Goal: Information Seeking & Learning: Learn about a topic

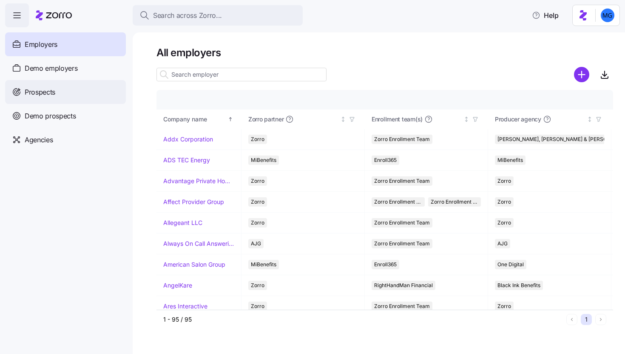
click at [63, 94] on div "Prospects" at bounding box center [65, 92] width 121 height 24
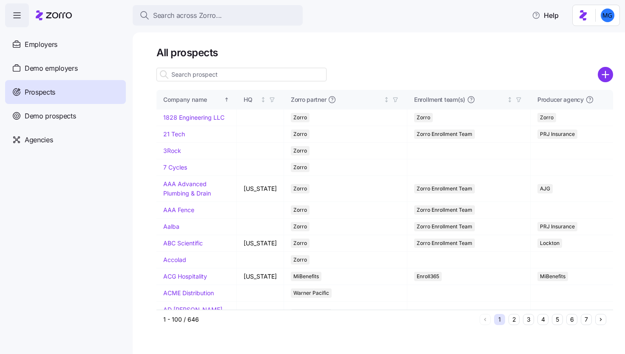
click at [234, 74] on input at bounding box center [242, 75] width 170 height 14
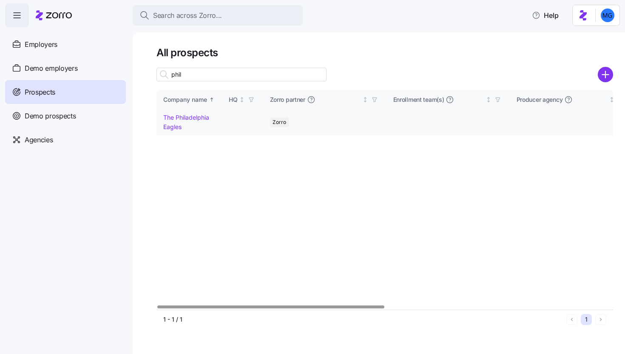
type input "phil"
click at [181, 120] on link "The Philadelphia Eagles" at bounding box center [186, 122] width 46 height 17
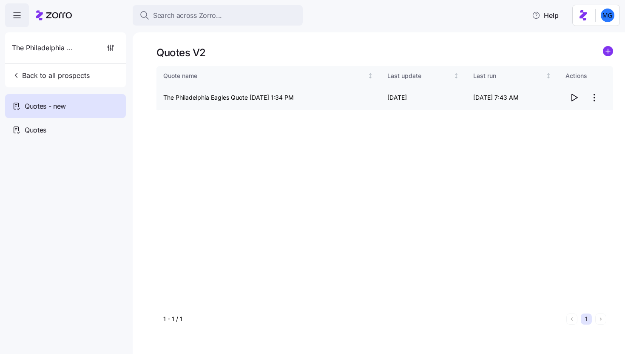
click at [572, 99] on icon "button" at bounding box center [575, 97] width 6 height 7
click at [51, 18] on icon at bounding box center [54, 15] width 36 height 10
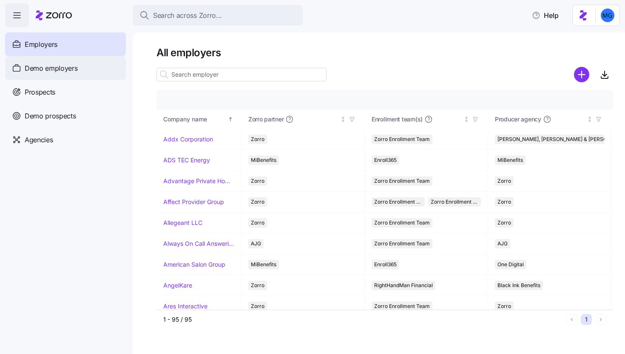
click at [63, 75] on div "Demo employers" at bounding box center [65, 68] width 121 height 24
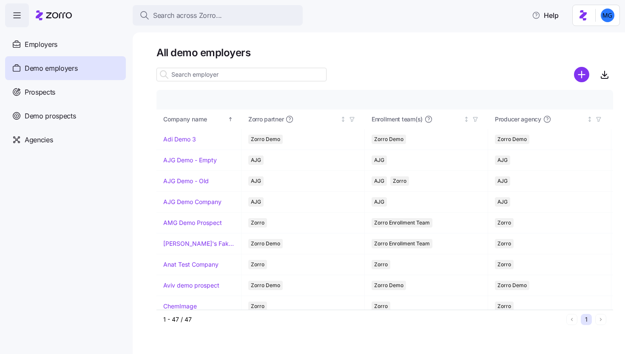
click at [292, 75] on input at bounding box center [242, 75] width 170 height 14
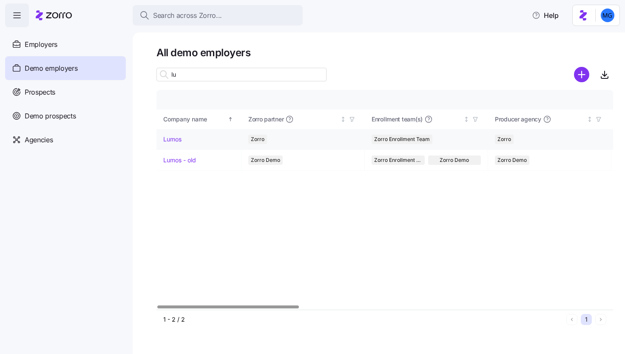
type input "lu"
click at [174, 136] on link "Lumos" at bounding box center [172, 139] width 18 height 9
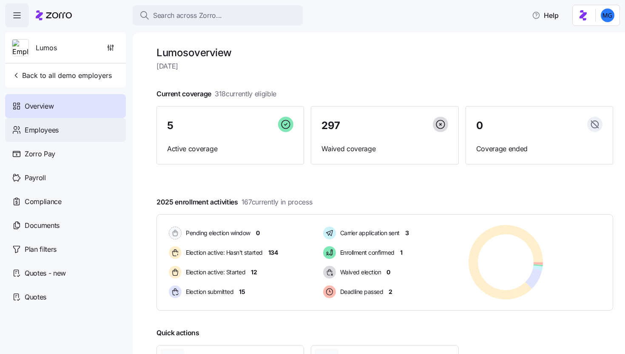
click at [75, 133] on div "Employees" at bounding box center [65, 130] width 121 height 24
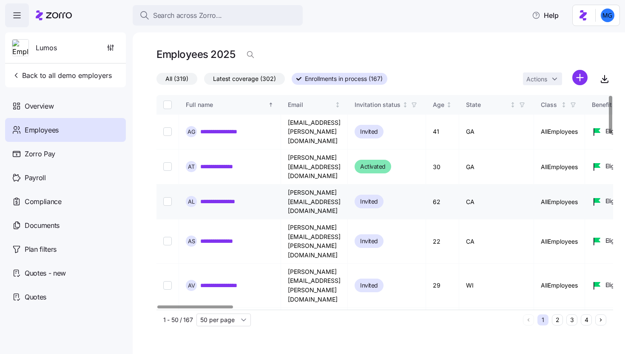
click at [240, 197] on link "**********" at bounding box center [223, 201] width 46 height 9
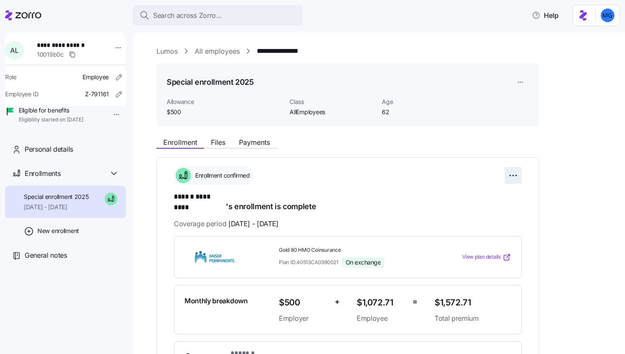
click at [521, 174] on html "**********" at bounding box center [312, 174] width 625 height 348
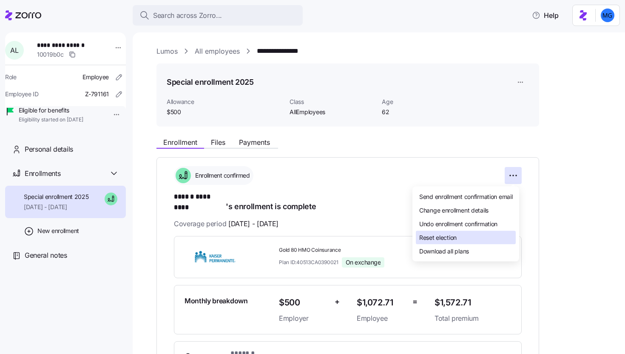
click at [475, 237] on div "Reset election" at bounding box center [466, 238] width 100 height 14
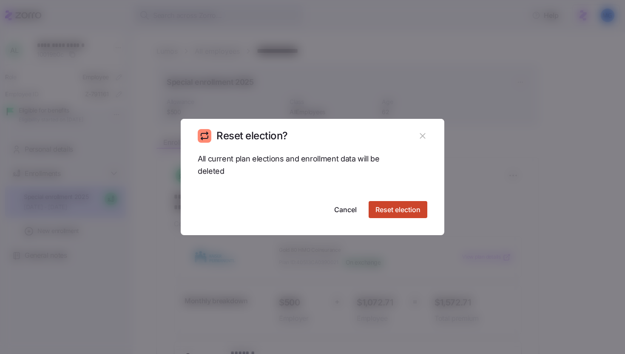
click at [389, 201] on button "Reset election" at bounding box center [398, 209] width 59 height 17
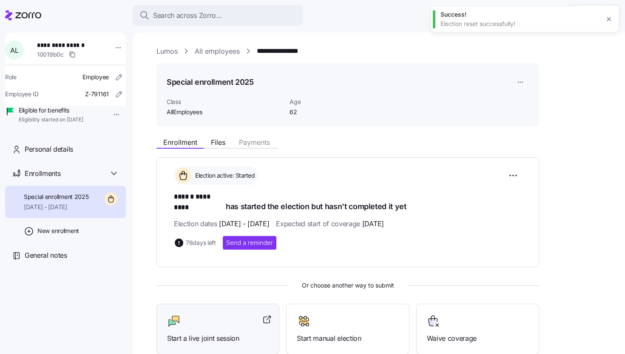
click at [244, 314] on div at bounding box center [218, 321] width 102 height 14
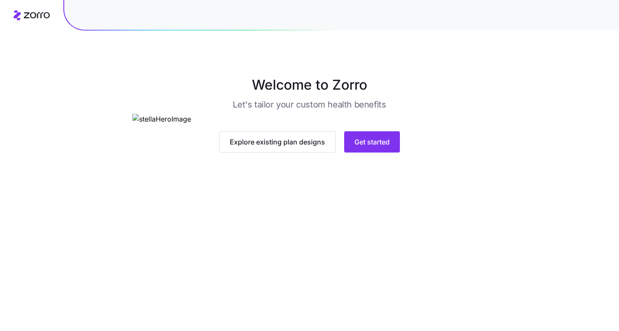
scroll to position [22, 0]
click at [380, 147] on span "Get started" at bounding box center [371, 142] width 35 height 10
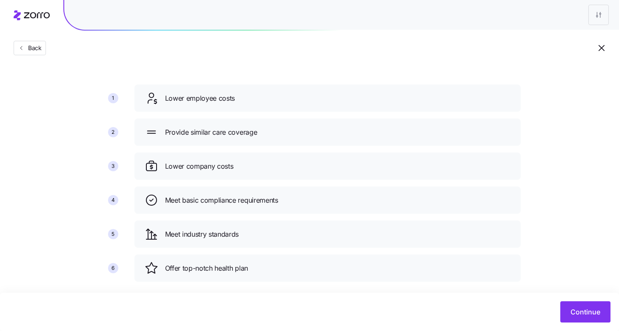
scroll to position [53, 0]
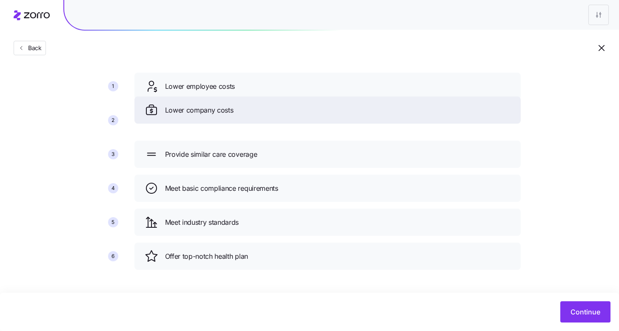
drag, startPoint x: 263, startPoint y: 159, endPoint x: 263, endPoint y: 114, distance: 44.7
click at [263, 114] on div "Lower company costs" at bounding box center [328, 110] width 366 height 14
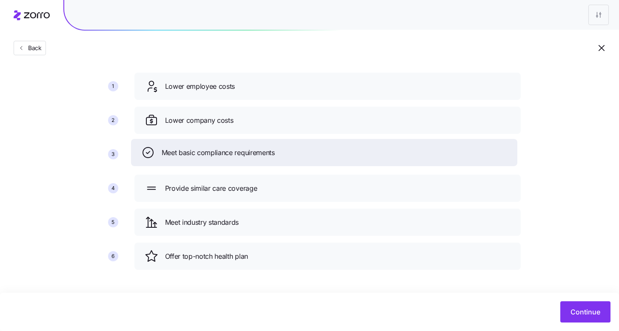
drag, startPoint x: 257, startPoint y: 193, endPoint x: 252, endPoint y: 142, distance: 50.9
click at [252, 148] on span "Meet basic compliance requirements" at bounding box center [218, 153] width 113 height 11
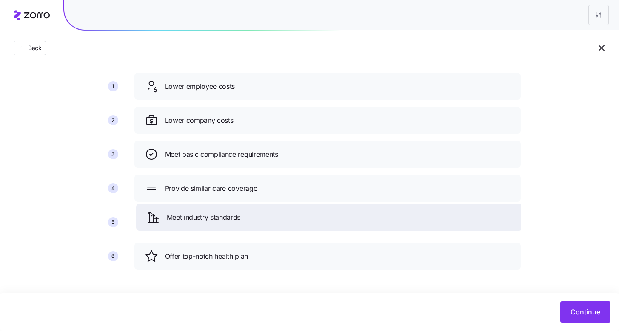
drag, startPoint x: 245, startPoint y: 232, endPoint x: 250, endPoint y: 183, distance: 49.1
click at [250, 204] on div "Meet industry standards" at bounding box center [329, 217] width 386 height 27
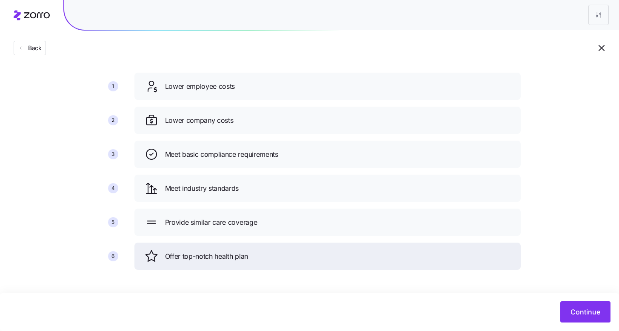
drag, startPoint x: 239, startPoint y: 254, endPoint x: 239, endPoint y: 219, distance: 35.3
click at [239, 251] on span "Offer top-notch health plan" at bounding box center [206, 256] width 83 height 11
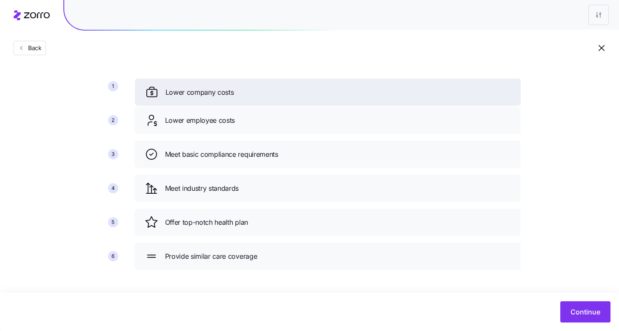
drag, startPoint x: 287, startPoint y: 118, endPoint x: 285, endPoint y: 82, distance: 36.2
click at [285, 86] on div "Lower company costs" at bounding box center [328, 93] width 366 height 14
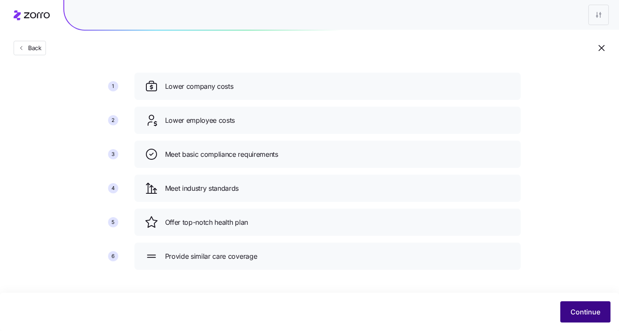
click at [576, 315] on span "Continue" at bounding box center [585, 312] width 30 height 10
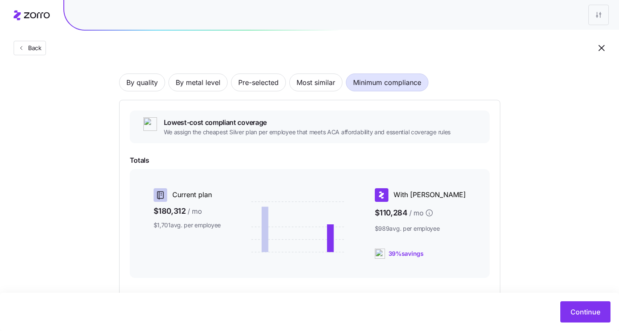
scroll to position [52, 0]
click at [254, 89] on span "Pre-selected" at bounding box center [258, 82] width 40 height 17
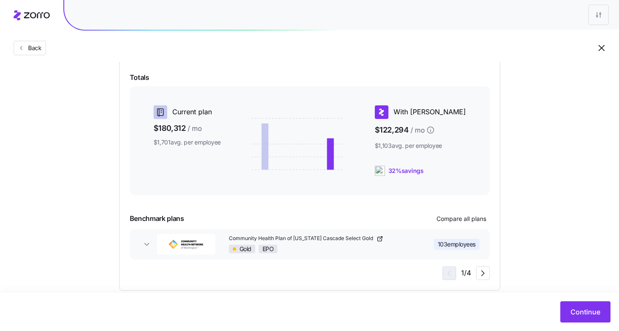
scroll to position [149, 0]
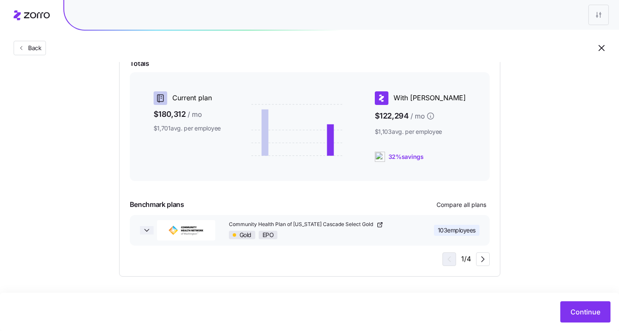
click at [145, 229] on icon "button" at bounding box center [147, 230] width 9 height 9
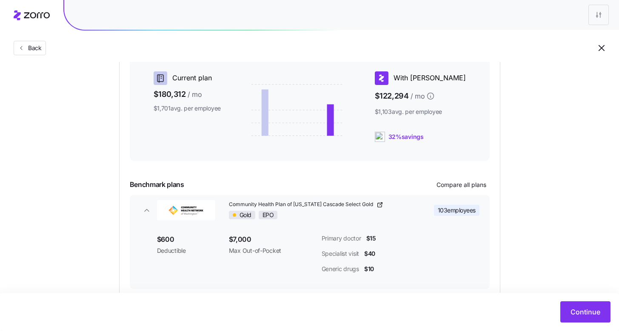
scroll to position [213, 0]
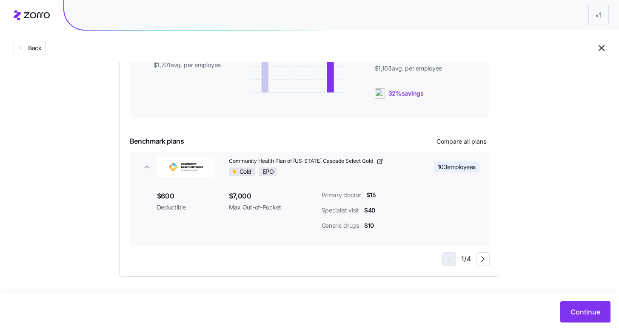
click at [486, 266] on div "Use your chosen plans This strategy applies a plan or set of plans that were se…" at bounding box center [309, 108] width 381 height 337
click at [485, 265] on span "button" at bounding box center [482, 259] width 13 height 13
click at [485, 264] on icon "button" at bounding box center [483, 259] width 10 height 10
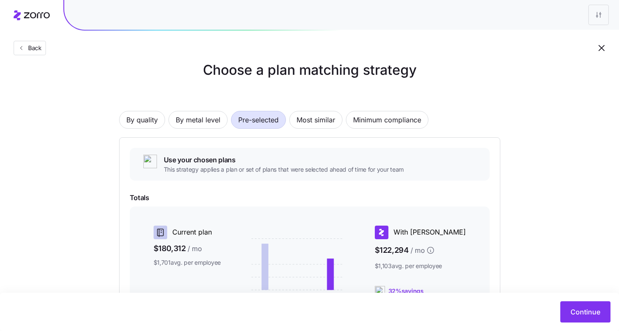
scroll to position [0, 0]
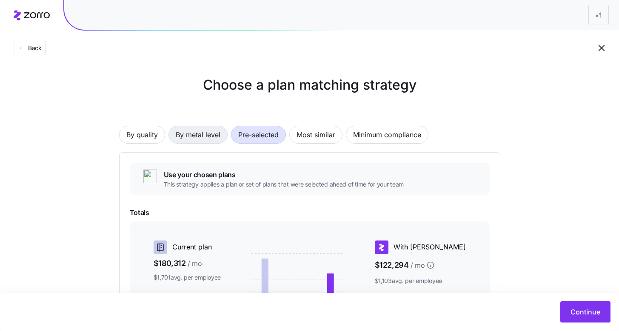
click at [195, 136] on span "By metal level" at bounding box center [198, 134] width 45 height 17
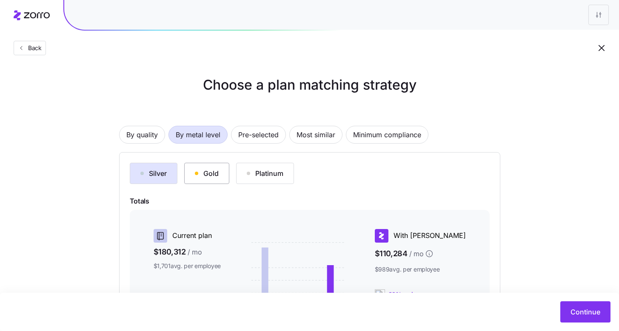
click at [215, 173] on div "Gold" at bounding box center [207, 173] width 24 height 10
click at [257, 179] on button "Platinum" at bounding box center [265, 173] width 58 height 21
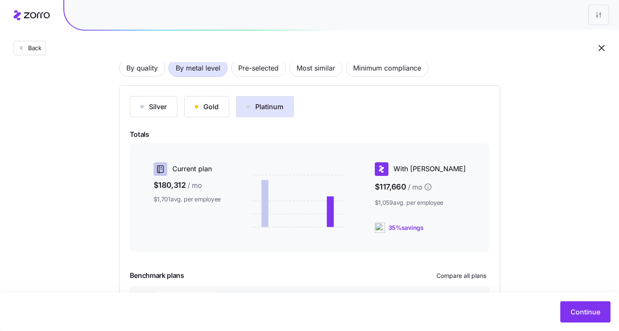
scroll to position [68, 0]
click at [151, 102] on div "Silver" at bounding box center [153, 106] width 26 height 10
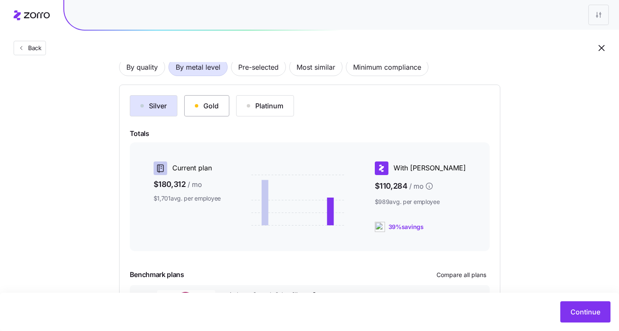
click at [209, 112] on button "Gold" at bounding box center [206, 105] width 45 height 21
click at [267, 114] on button "Platinum" at bounding box center [265, 105] width 58 height 21
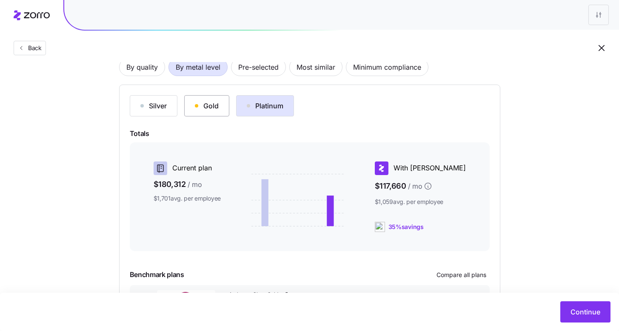
click at [210, 105] on div "Gold" at bounding box center [207, 106] width 24 height 10
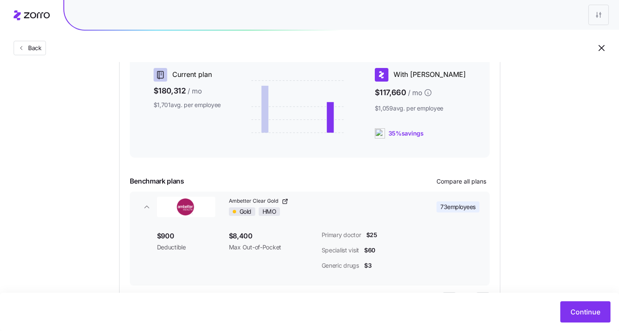
scroll to position [201, 0]
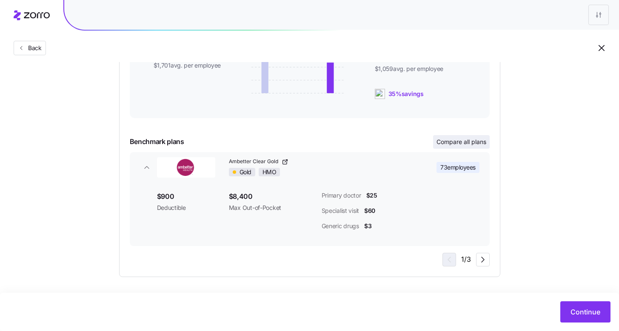
click at [474, 145] on span "Compare all plans" at bounding box center [461, 142] width 50 height 9
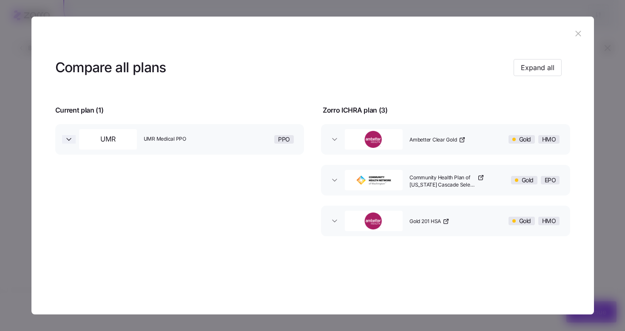
click at [69, 136] on icon "button" at bounding box center [69, 139] width 9 height 9
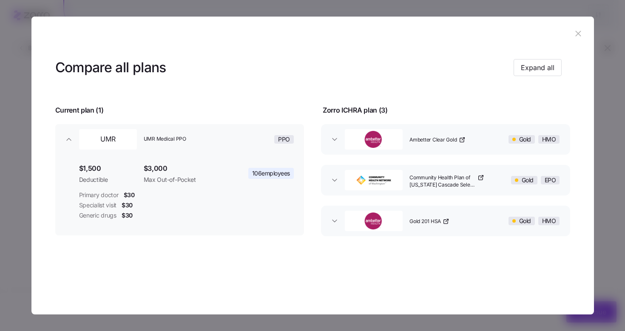
click at [582, 36] on icon "button" at bounding box center [578, 33] width 9 height 9
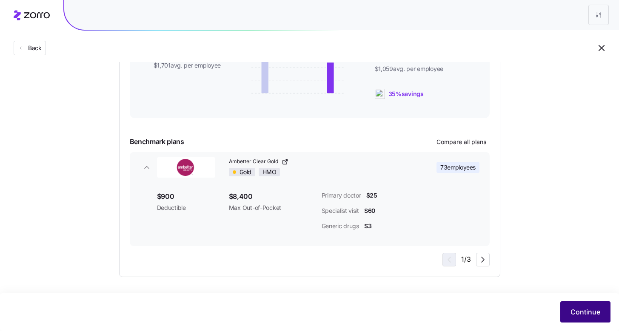
click at [582, 312] on span "Continue" at bounding box center [585, 312] width 30 height 10
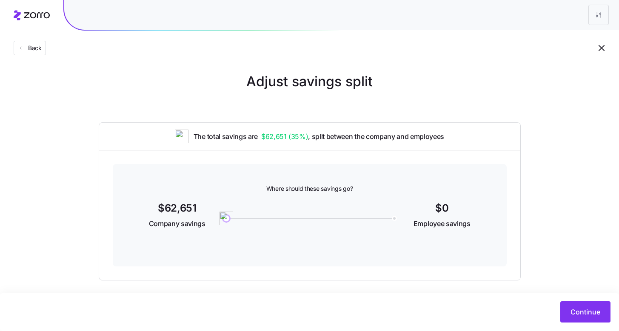
scroll to position [7, 0]
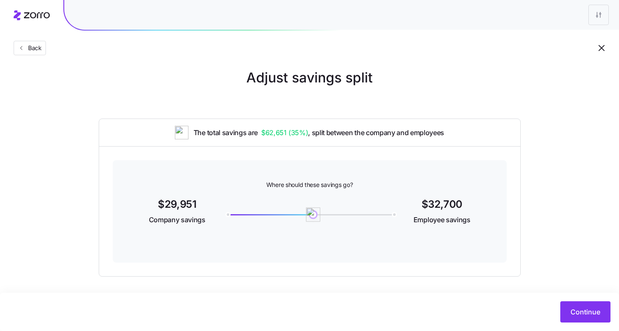
drag, startPoint x: 223, startPoint y: 217, endPoint x: 313, endPoint y: 221, distance: 90.3
click at [313, 221] on img at bounding box center [313, 215] width 14 height 14
click at [583, 307] on span "Continue" at bounding box center [585, 312] width 30 height 10
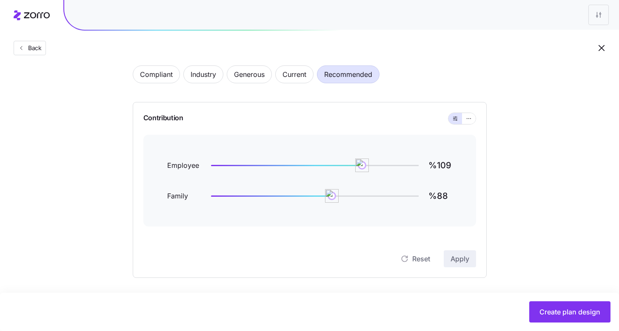
scroll to position [45, 0]
click at [471, 121] on button "button" at bounding box center [469, 117] width 14 height 11
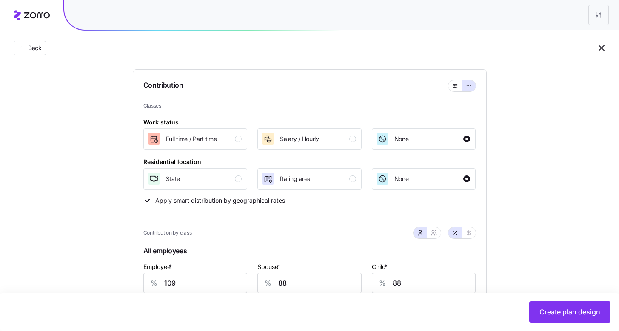
scroll to position [76, 0]
click at [240, 139] on div "button" at bounding box center [238, 139] width 7 height 7
click at [344, 143] on div "Salary / Hourly" at bounding box center [308, 139] width 95 height 14
click at [425, 141] on div "None" at bounding box center [423, 139] width 95 height 14
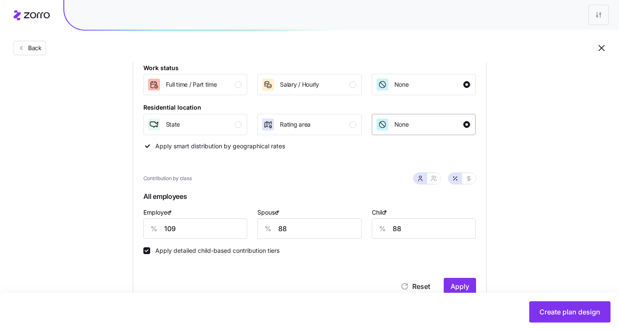
scroll to position [160, 0]
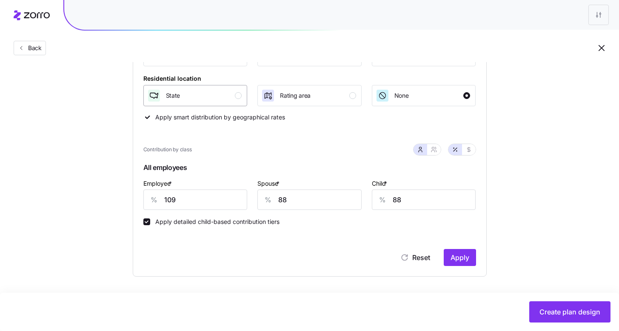
click at [223, 95] on div "State" at bounding box center [194, 96] width 95 height 14
click at [335, 91] on div "Rating area" at bounding box center [308, 96] width 95 height 14
click at [386, 95] on icon "button" at bounding box center [382, 95] width 9 height 9
click at [237, 98] on div "State" at bounding box center [194, 96] width 95 height 14
click at [216, 201] on input "109" at bounding box center [195, 200] width 104 height 20
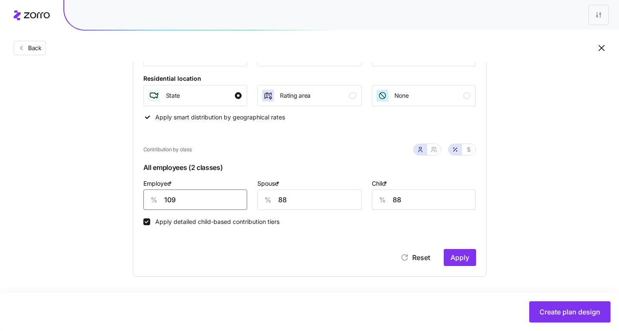
click at [216, 201] on input "109" at bounding box center [195, 200] width 104 height 20
type input "85"
type input "50"
click at [449, 255] on button "Apply" at bounding box center [460, 257] width 32 height 17
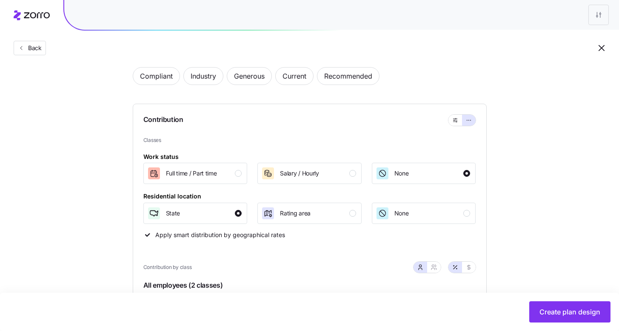
scroll to position [0, 0]
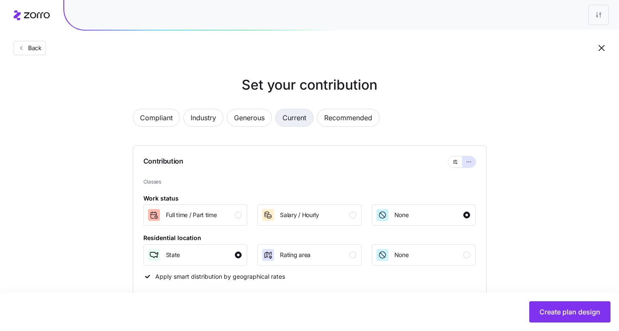
click at [301, 117] on span "Current" at bounding box center [294, 117] width 24 height 17
type input "126"
type input "131"
type input "39319"
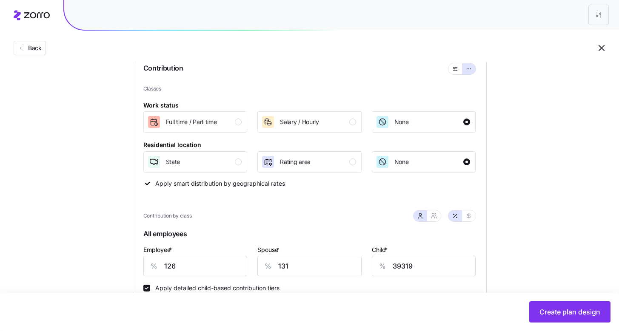
scroll to position [160, 0]
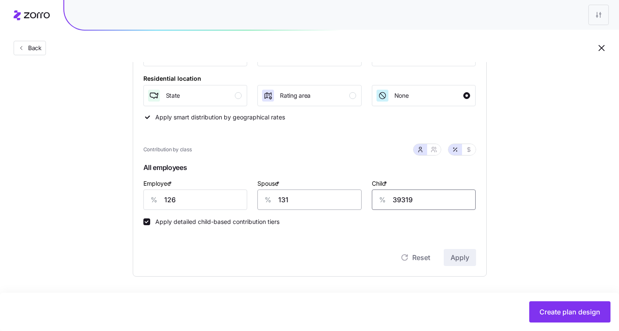
drag, startPoint x: 428, startPoint y: 202, endPoint x: 357, endPoint y: 201, distance: 71.5
click at [357, 201] on div "Employee * % 126 Spouse * % 131 Child * % 39319" at bounding box center [309, 194] width 343 height 43
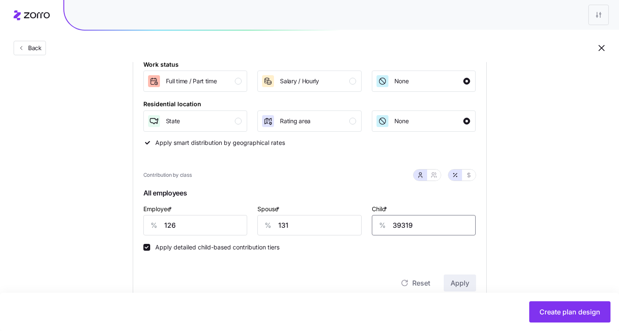
scroll to position [19, 0]
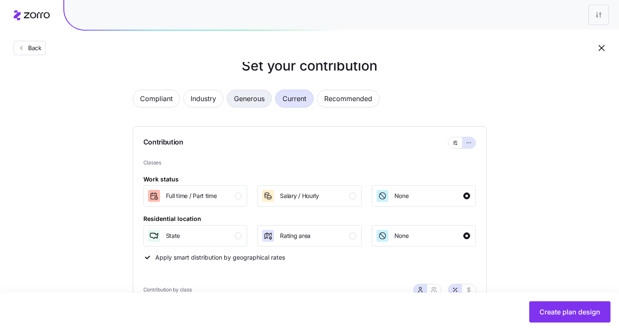
click at [242, 100] on span "Generous" at bounding box center [249, 98] width 31 height 17
type input "87"
type input "67"
type input "28564"
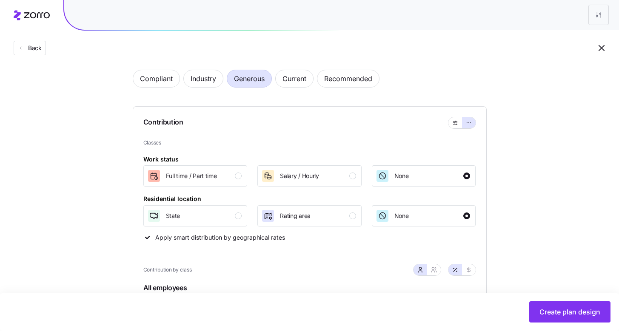
scroll to position [160, 0]
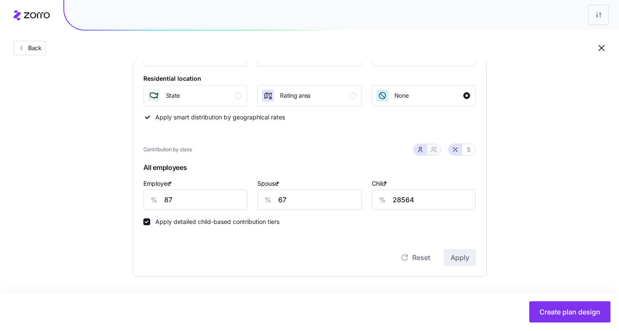
click at [433, 151] on icon "button" at bounding box center [434, 149] width 7 height 7
type input "77"
type input "87"
click at [264, 199] on input "77" at bounding box center [267, 200] width 76 height 20
click at [361, 203] on input "87" at bounding box center [353, 200] width 76 height 20
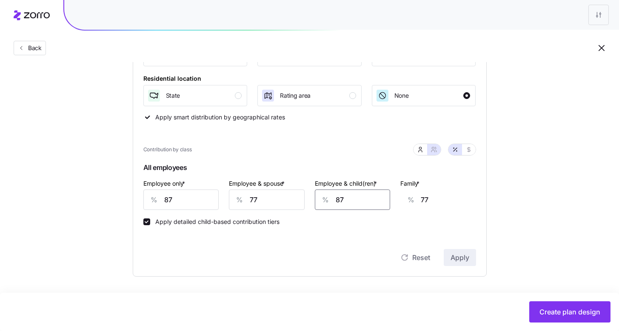
click at [347, 200] on input "87" at bounding box center [353, 200] width 76 height 20
click at [423, 148] on icon "button" at bounding box center [420, 149] width 7 height 7
type input "67"
type input "0"
click at [301, 93] on span "Rating area" at bounding box center [295, 95] width 31 height 9
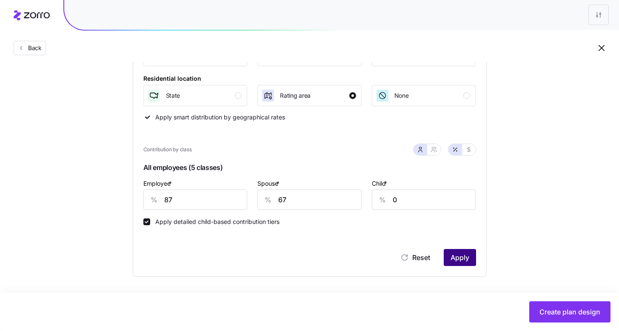
click at [463, 262] on span "Apply" at bounding box center [460, 258] width 19 height 10
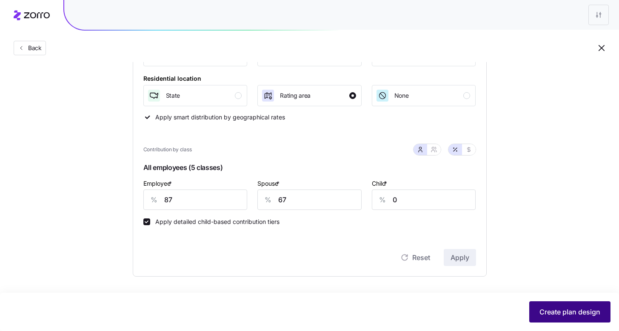
click at [557, 316] on span "Create plan design" at bounding box center [569, 312] width 61 height 10
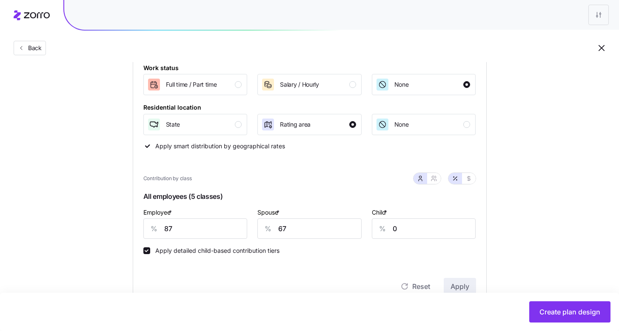
scroll to position [160, 0]
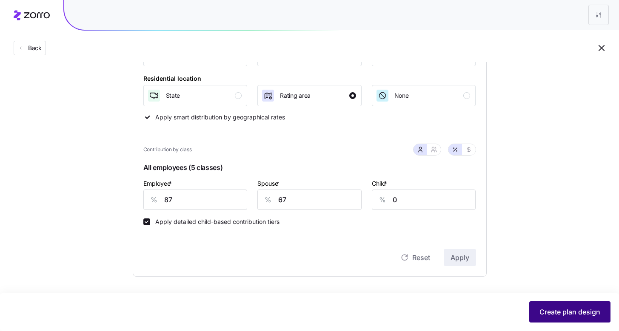
click at [562, 313] on span "Create plan design" at bounding box center [569, 312] width 61 height 10
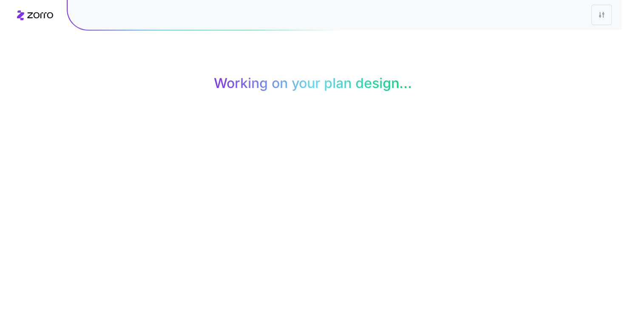
scroll to position [0, 0]
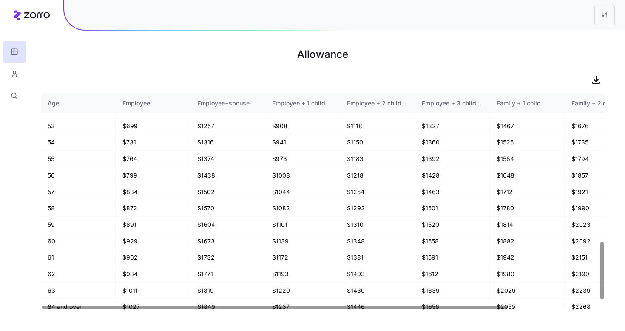
scroll to position [576, 0]
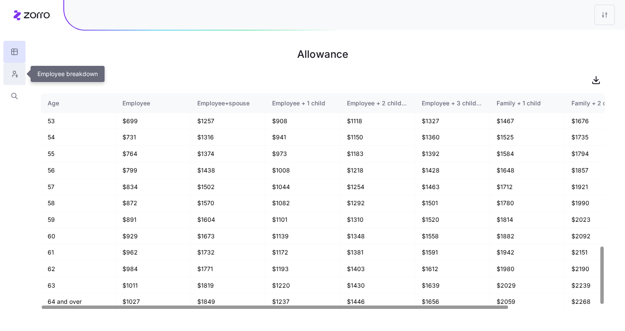
click at [23, 73] on button "button" at bounding box center [14, 74] width 22 height 22
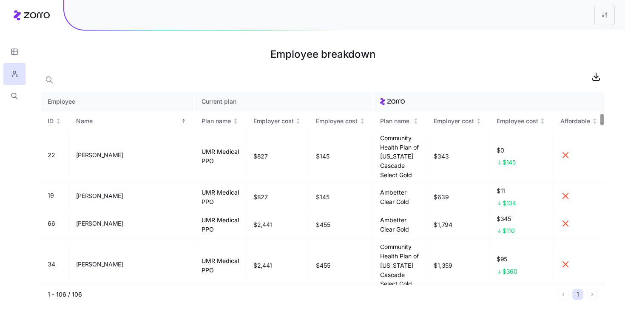
scroll to position [428, 0]
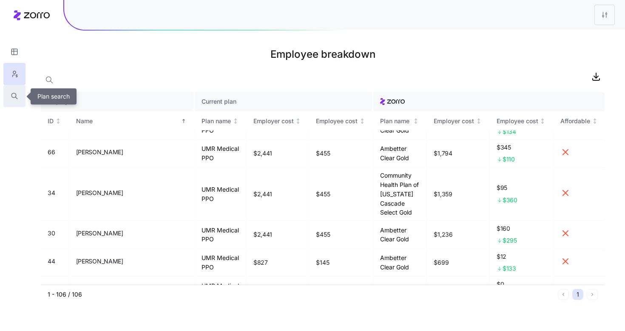
click at [11, 94] on icon "button" at bounding box center [15, 96] width 8 height 9
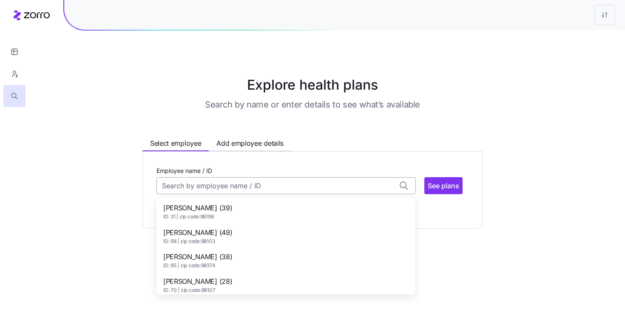
click at [209, 188] on input "Employee name / ID" at bounding box center [287, 185] width 260 height 17
click at [225, 212] on div "ADAM GAUNT (39) ID: 31 | zip code: 98198" at bounding box center [286, 212] width 256 height 25
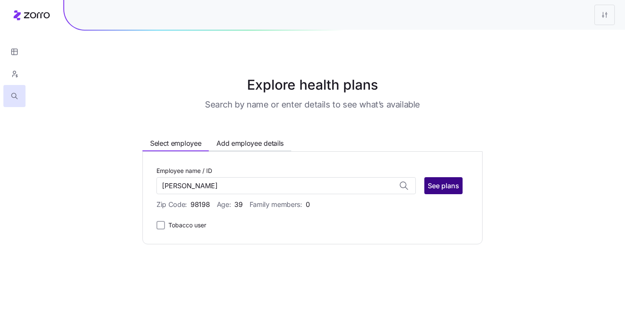
click at [450, 191] on button "See plans" at bounding box center [444, 185] width 38 height 17
type input "ADAM GAUNT (ID: 31)"
click at [450, 191] on span "See plans" at bounding box center [443, 186] width 31 height 10
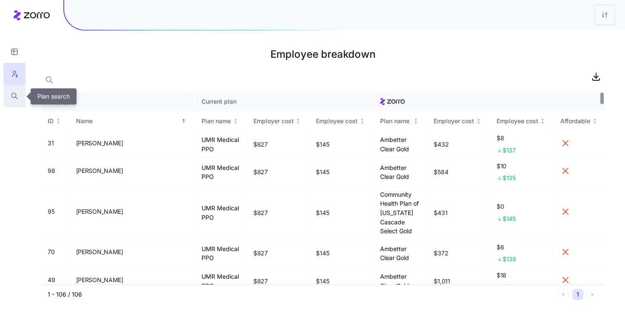
click at [20, 97] on button "button" at bounding box center [14, 96] width 22 height 22
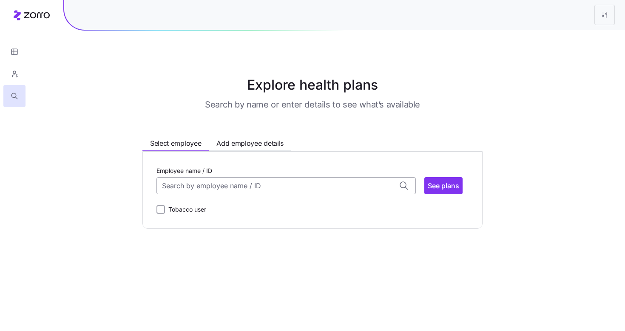
click at [179, 181] on input "Employee name / ID" at bounding box center [287, 185] width 260 height 17
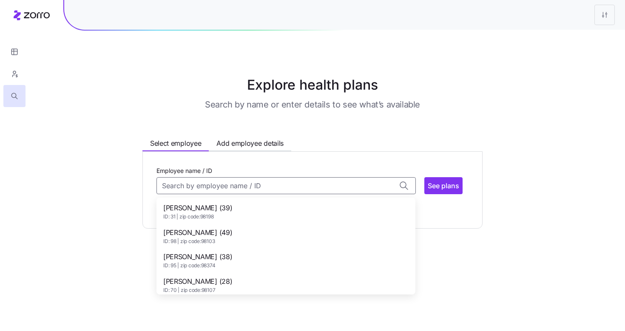
click at [183, 214] on span "ID: 31 | zip code: 98198" at bounding box center [197, 217] width 69 height 7
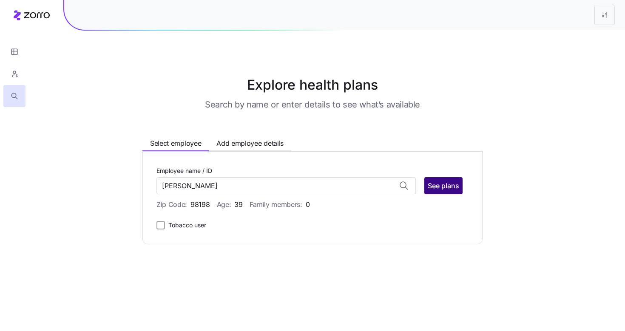
click at [455, 188] on span "See plans" at bounding box center [443, 186] width 31 height 10
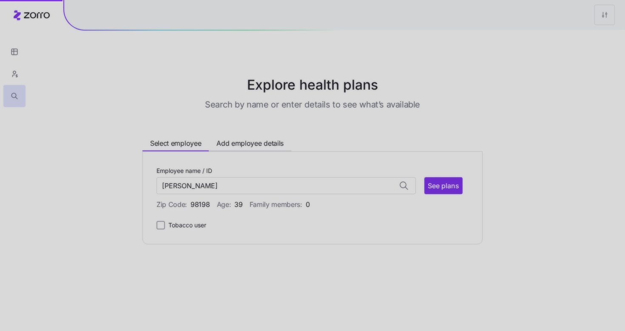
type input "ADAM GAUNT (ID: 31)"
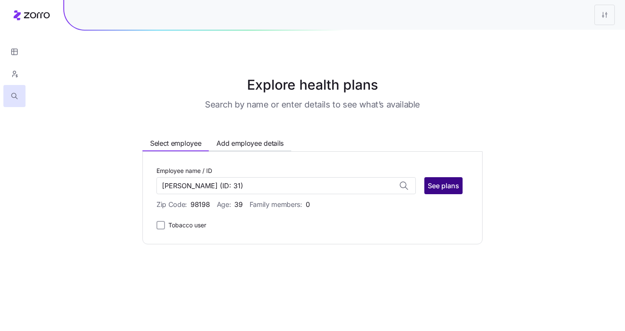
click at [451, 188] on span "See plans" at bounding box center [443, 186] width 31 height 10
click at [231, 151] on div "Select employee Add employee details" at bounding box center [217, 145] width 149 height 14
click at [232, 145] on span "Add employee details" at bounding box center [250, 143] width 67 height 11
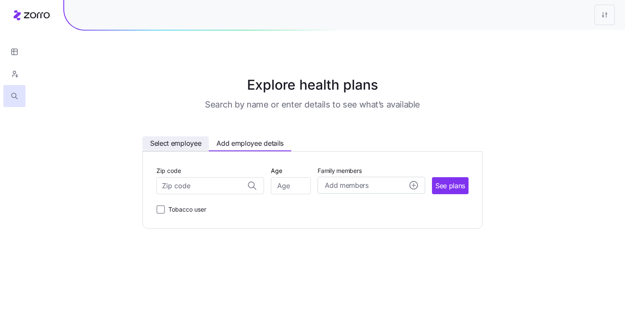
click at [189, 143] on span "Select employee" at bounding box center [175, 143] width 51 height 11
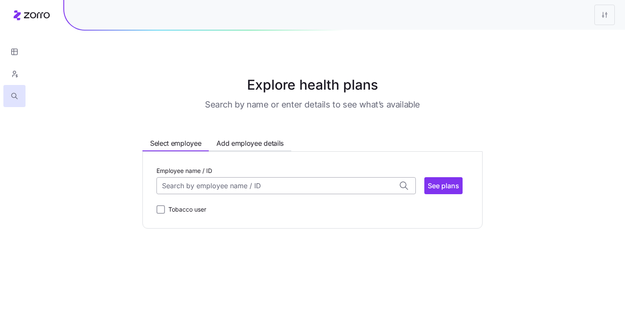
click at [210, 188] on input "Employee name / ID" at bounding box center [287, 185] width 260 height 17
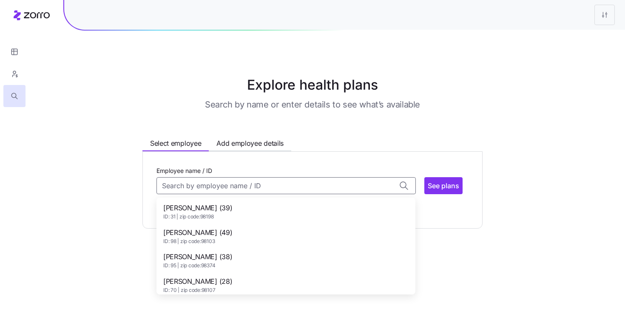
click at [217, 208] on span "ADAM GAUNT (39)" at bounding box center [197, 208] width 69 height 11
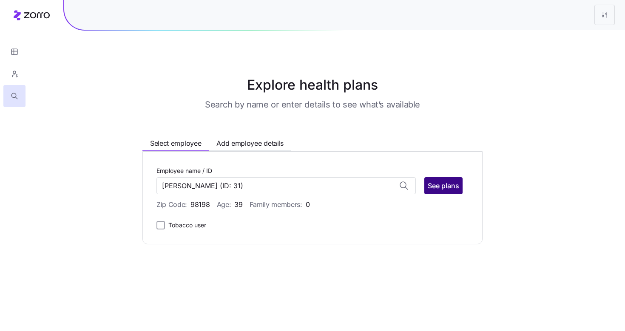
type input "ADAM GAUNT"
click at [430, 189] on span "See plans" at bounding box center [443, 186] width 31 height 10
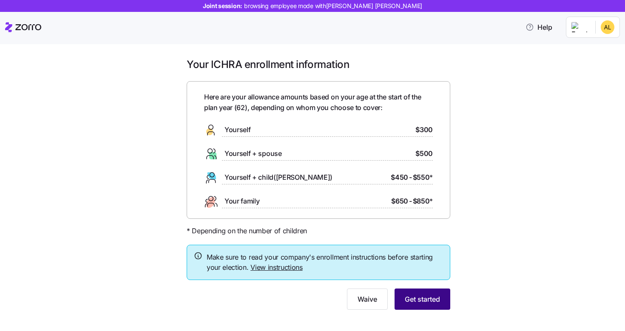
click at [429, 302] on span "Get started" at bounding box center [422, 299] width 35 height 10
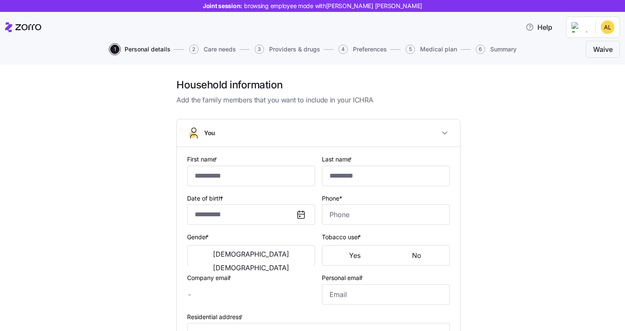
type input "******"
type input "****"
type input "[PERSON_NAME][EMAIL_ADDRESS][DOMAIN_NAME]"
type input "[EMAIL_ADDRESS][DOMAIN_NAME]"
type input "**********"
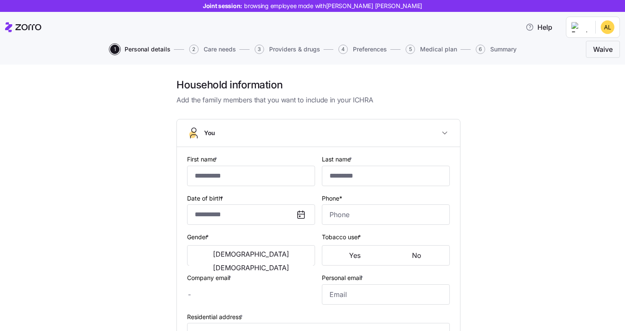
checkbox input "true"
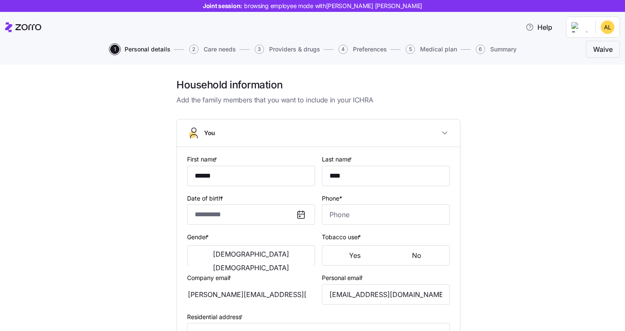
type input "**********"
type input "[PHONE_NUMBER]"
type input "[DEMOGRAPHIC_DATA] citizen"
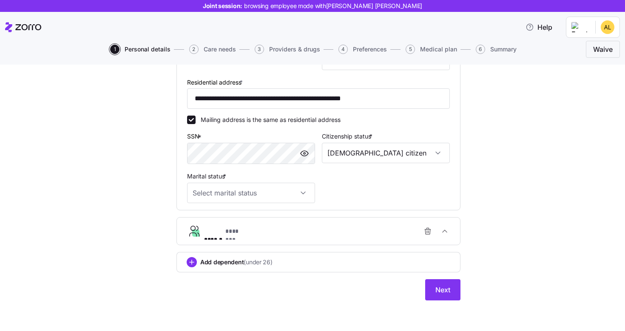
scroll to position [236, 0]
click at [212, 195] on input "Marital status *" at bounding box center [251, 193] width 128 height 20
click at [220, 224] on div "Single" at bounding box center [248, 219] width 121 height 18
type input "Single"
click at [448, 287] on button "Next" at bounding box center [442, 289] width 35 height 21
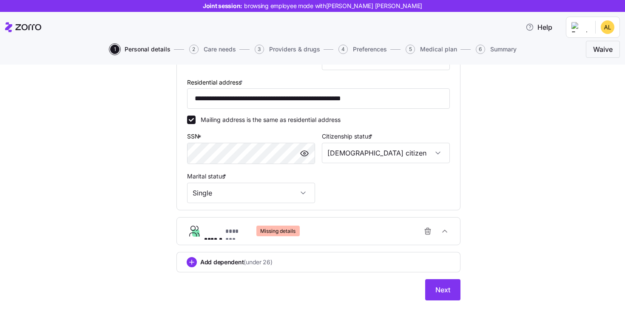
click at [351, 243] on button "****** ******** Missing details" at bounding box center [318, 231] width 283 height 27
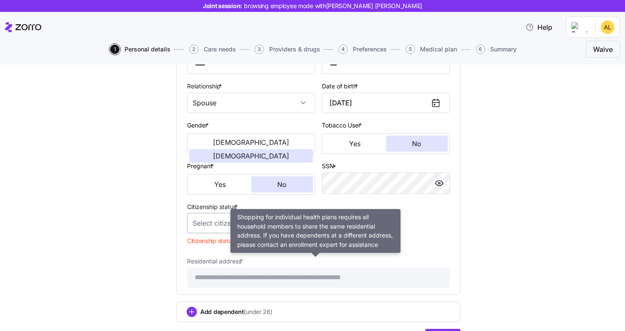
scroll to position [447, 0]
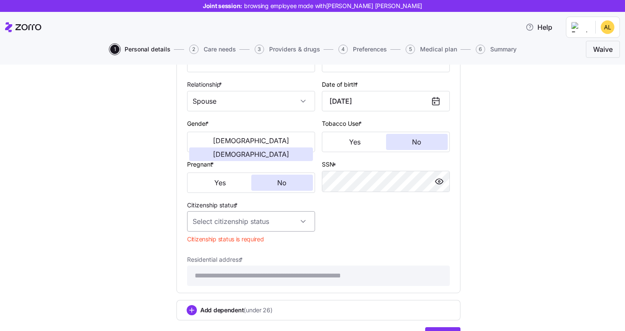
click at [207, 227] on input "Citizenship status *" at bounding box center [251, 221] width 128 height 20
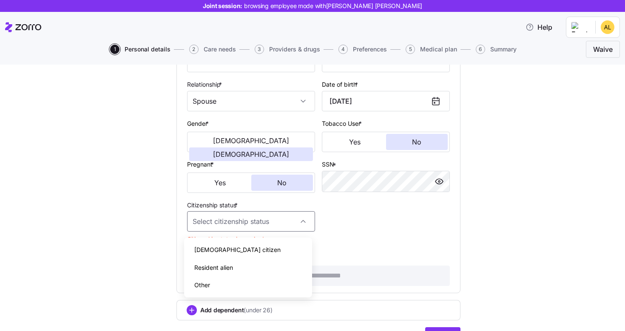
click at [214, 245] on div "[DEMOGRAPHIC_DATA] citizen" at bounding box center [248, 250] width 121 height 18
type input "[DEMOGRAPHIC_DATA] citizen"
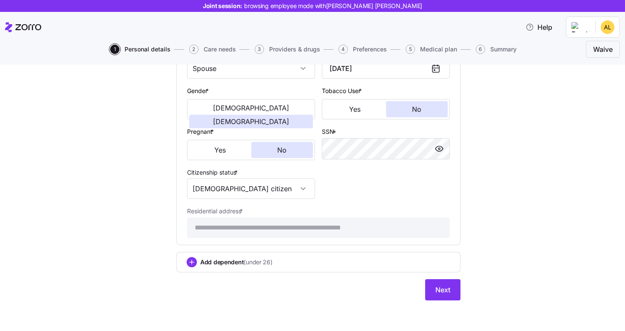
scroll to position [482, 0]
click at [436, 288] on span "Next" at bounding box center [443, 290] width 15 height 10
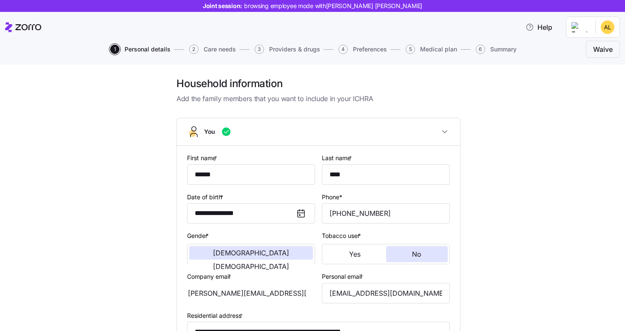
scroll to position [2, 0]
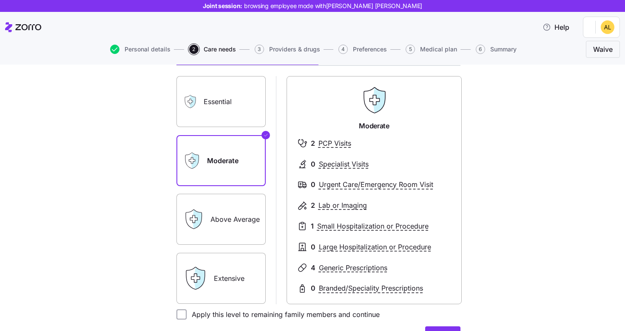
scroll to position [65, 0]
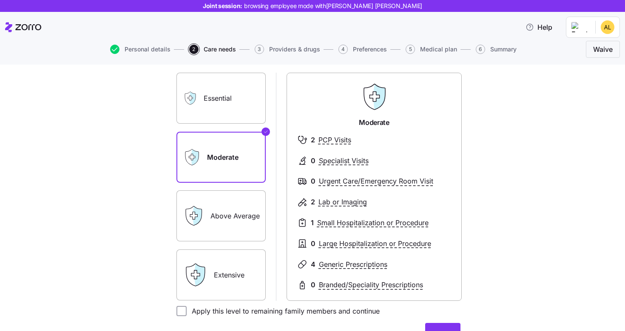
click at [216, 272] on label "Extensive" at bounding box center [221, 275] width 89 height 51
click at [0, 0] on input "Extensive" at bounding box center [0, 0] width 0 height 0
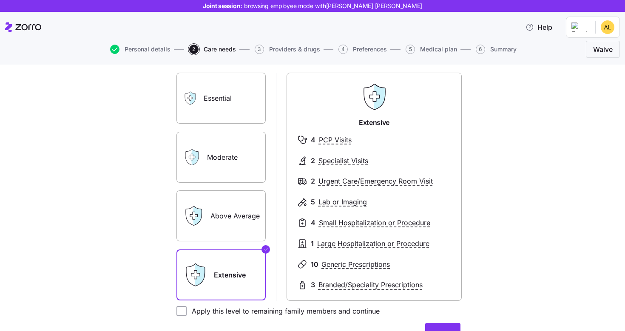
click at [211, 112] on label "Essential" at bounding box center [221, 98] width 89 height 51
click at [0, 0] on input "Essential" at bounding box center [0, 0] width 0 height 0
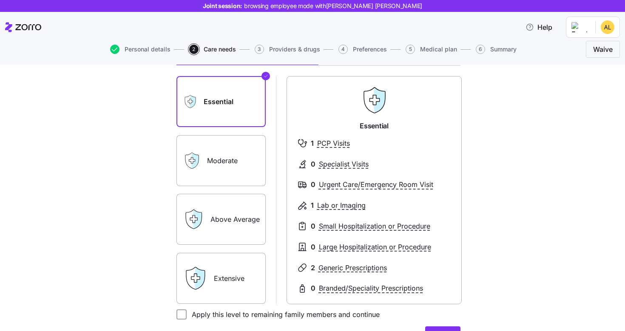
scroll to position [62, 0]
click at [233, 227] on label "Above Average" at bounding box center [221, 219] width 89 height 51
click at [0, 0] on input "Above Average" at bounding box center [0, 0] width 0 height 0
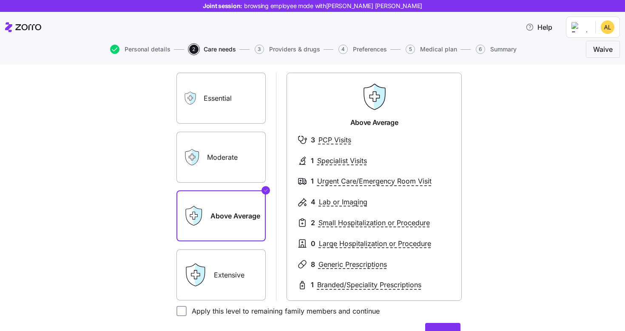
scroll to position [66, 0]
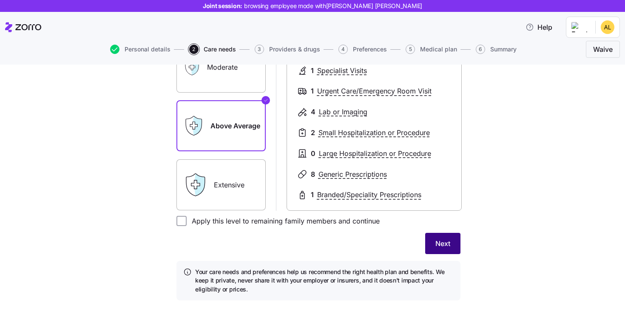
click at [444, 243] on span "Next" at bounding box center [443, 244] width 15 height 10
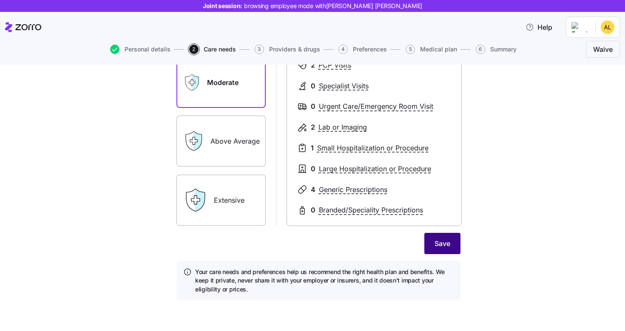
click at [435, 248] on span "Save" at bounding box center [443, 244] width 16 height 10
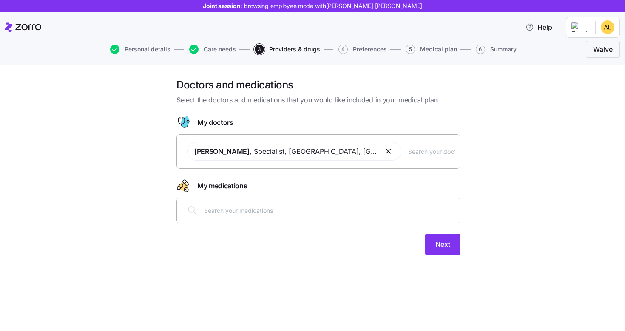
click at [354, 208] on input "text" at bounding box center [329, 210] width 251 height 9
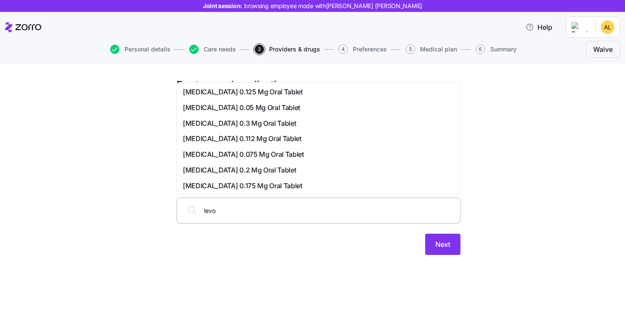
type input "levot"
click at [274, 123] on div "[MEDICAL_DATA] 0.3 Mg Oral Tablet" at bounding box center [318, 123] width 271 height 11
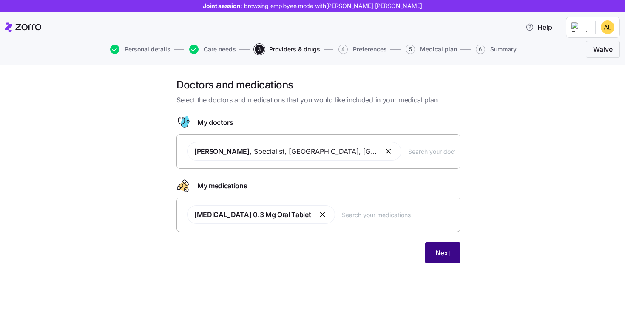
click at [449, 257] on span "Next" at bounding box center [443, 253] width 15 height 10
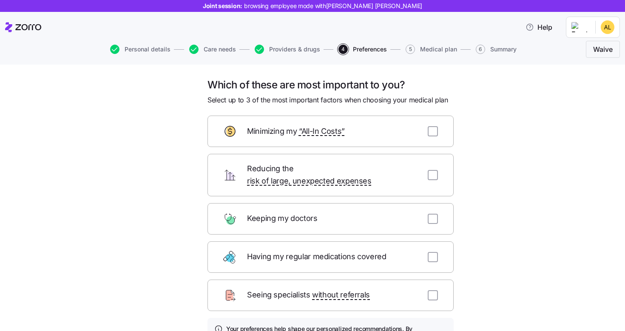
click at [421, 208] on div "Keeping my doctors" at bounding box center [331, 218] width 246 height 31
click at [433, 214] on input "checkbox" at bounding box center [433, 219] width 10 height 10
checkbox input "true"
click at [432, 251] on div "Having my regular medications covered" at bounding box center [331, 257] width 246 height 31
click at [431, 252] on input "checkbox" at bounding box center [433, 257] width 10 height 10
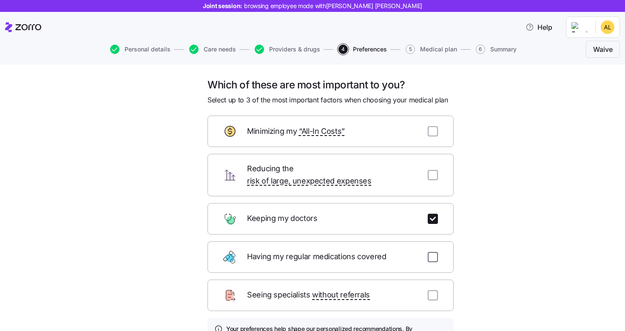
checkbox input "true"
click at [431, 134] on input "checkbox" at bounding box center [433, 131] width 10 height 10
checkbox input "true"
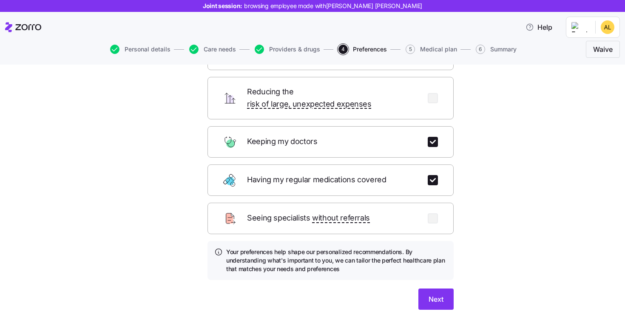
scroll to position [86, 0]
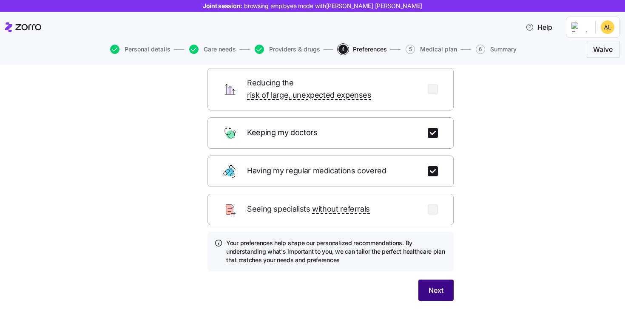
click at [440, 285] on span "Next" at bounding box center [436, 290] width 15 height 10
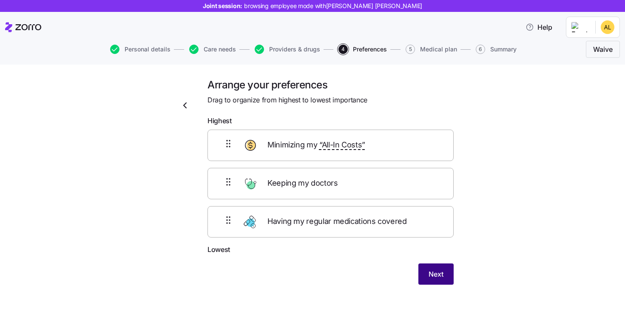
scroll to position [0, 0]
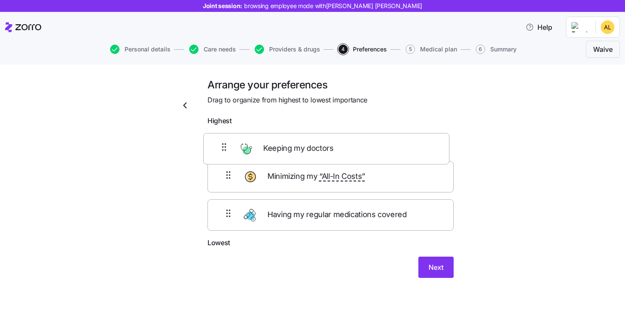
drag, startPoint x: 337, startPoint y: 189, endPoint x: 331, endPoint y: 141, distance: 48.8
click at [332, 142] on div "Minimizing my “All-In Costs” Keeping my doctors Having my regular medications c…" at bounding box center [331, 184] width 246 height 108
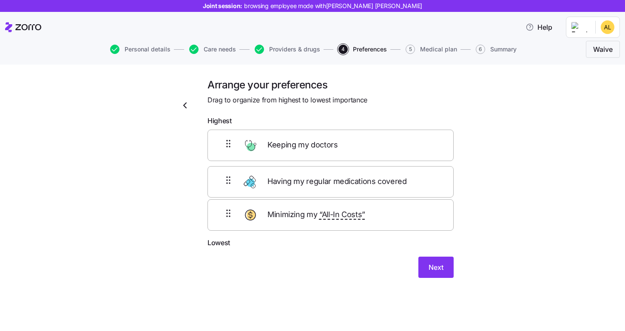
drag, startPoint x: 322, startPoint y: 231, endPoint x: 322, endPoint y: 184, distance: 46.8
click at [322, 185] on div "Keeping my doctors Minimizing my “All-In Costs” Having my regular medications c…" at bounding box center [331, 184] width 246 height 108
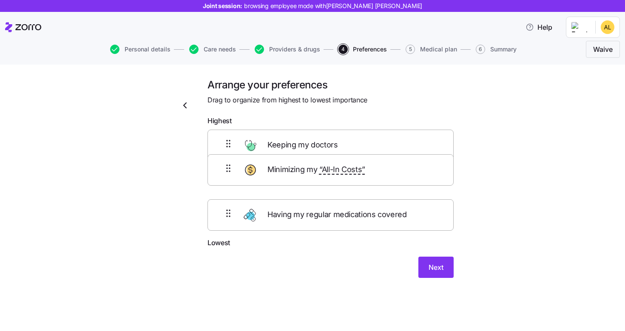
drag, startPoint x: 306, startPoint y: 227, endPoint x: 306, endPoint y: 171, distance: 55.7
click at [306, 171] on div "Keeping my doctors Having my regular medications covered Minimizing my “All-In …" at bounding box center [331, 184] width 246 height 108
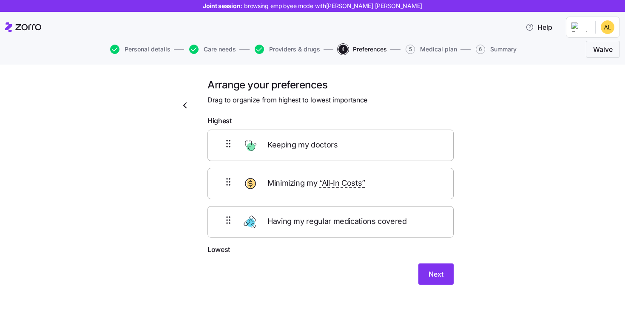
drag, startPoint x: 298, startPoint y: 223, endPoint x: 298, endPoint y: 185, distance: 38.7
click at [298, 217] on div "Keeping my doctors Minimizing my “All-In Costs” Having my regular medications c…" at bounding box center [331, 184] width 246 height 108
drag, startPoint x: 298, startPoint y: 185, endPoint x: 298, endPoint y: 177, distance: 7.7
click at [298, 177] on div "Keeping my doctors Minimizing my “All-In Costs” Having my regular medications c…" at bounding box center [331, 184] width 246 height 108
click at [452, 194] on div "Minimizing my “All-In Costs”" at bounding box center [331, 183] width 246 height 31
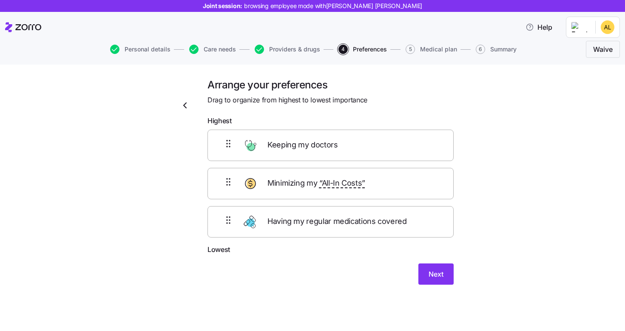
click at [464, 194] on div "Arrange your preferences Drag to organize from highest to lowest importance Hig…" at bounding box center [319, 191] width 298 height 227
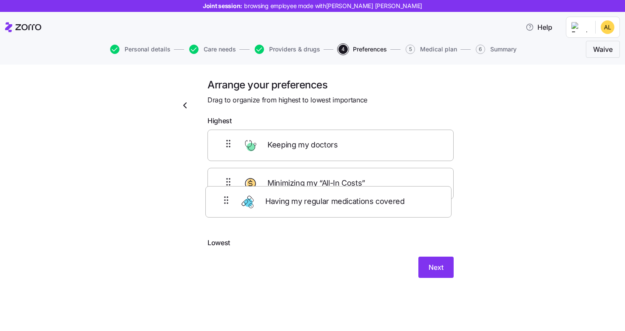
drag, startPoint x: 311, startPoint y: 233, endPoint x: 303, endPoint y: 178, distance: 55.4
click at [303, 179] on div "Keeping my doctors Minimizing my “All-In Costs” Having my regular medications c…" at bounding box center [331, 184] width 246 height 108
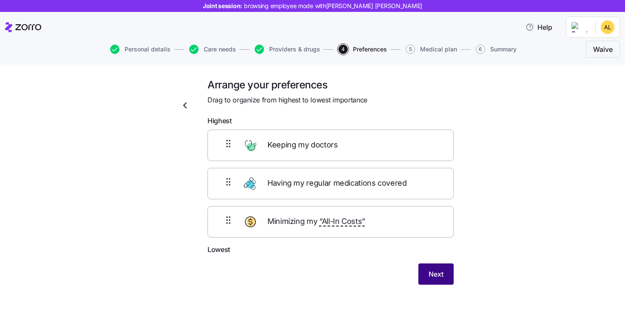
click at [437, 280] on button "Next" at bounding box center [436, 274] width 35 height 21
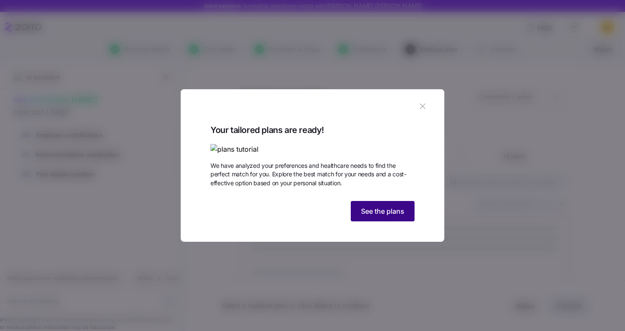
click at [369, 222] on button "See the plans" at bounding box center [383, 211] width 64 height 20
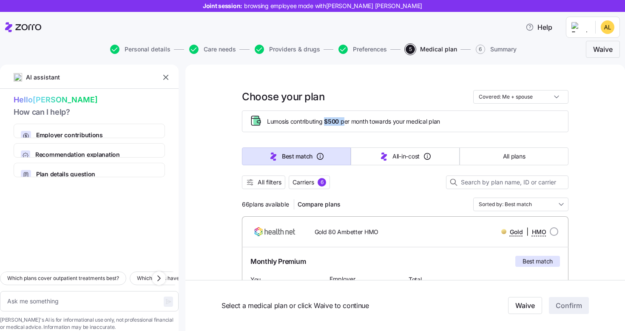
drag, startPoint x: 324, startPoint y: 121, endPoint x: 342, endPoint y: 122, distance: 18.7
click at [342, 122] on span "Lumos is contributing $500 per month towards your medical plan" at bounding box center [353, 121] width 173 height 9
click at [360, 132] on div "Lumos is contributing $500 per month towards your medical plan" at bounding box center [405, 122] width 327 height 22
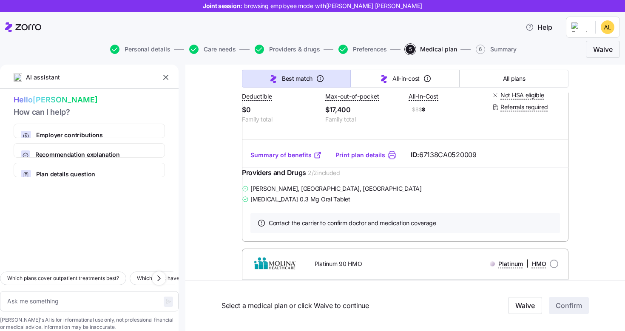
scroll to position [240, 0]
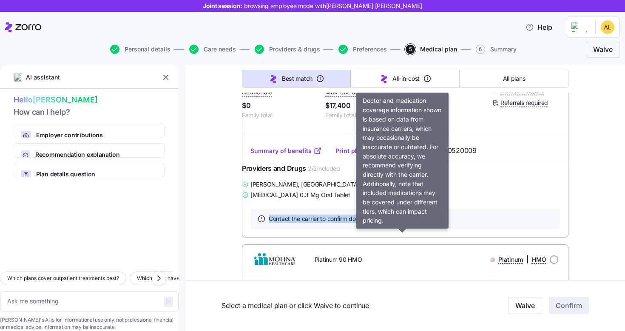
drag, startPoint x: 273, startPoint y: 244, endPoint x: 444, endPoint y: 251, distance: 170.7
click at [444, 229] on div "Contact the carrier to confirm doctor and medication coverage" at bounding box center [406, 219] width 310 height 20
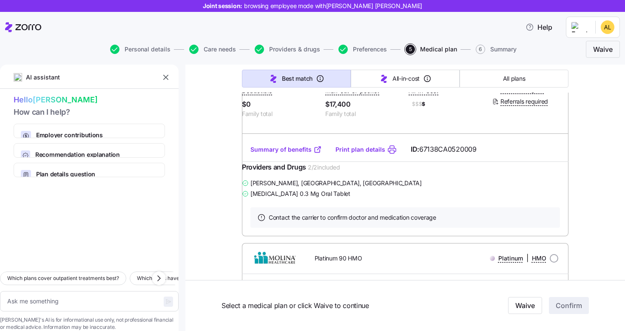
scroll to position [242, 0]
click at [82, 291] on textarea at bounding box center [89, 301] width 179 height 20
click at [523, 80] on button "All plans" at bounding box center [514, 79] width 109 height 18
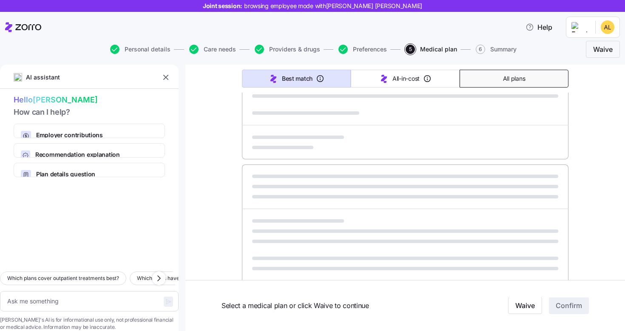
type textarea "x"
type input "Sorted by: Premium"
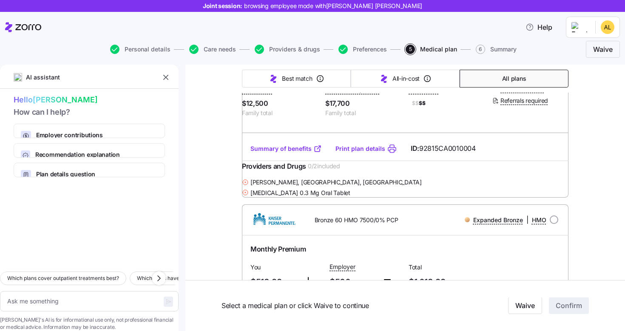
scroll to position [0, 0]
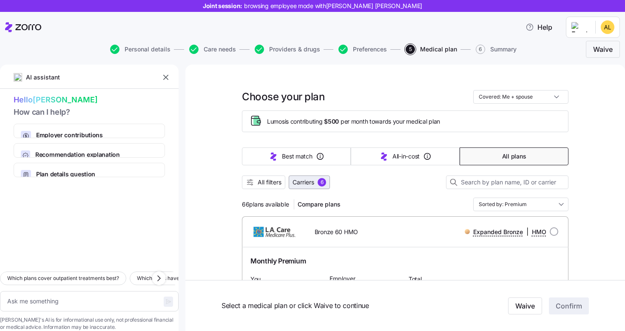
click at [309, 183] on span "Carriers" at bounding box center [304, 182] width 22 height 9
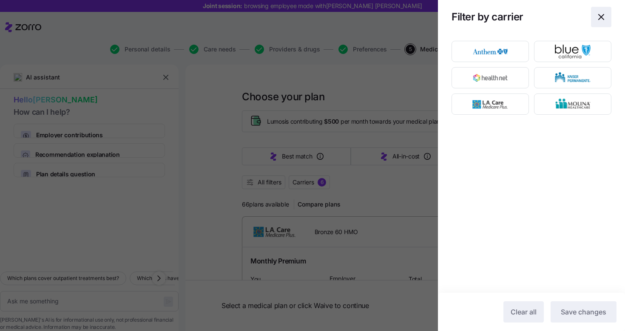
click at [605, 19] on icon "button" at bounding box center [601, 17] width 10 height 10
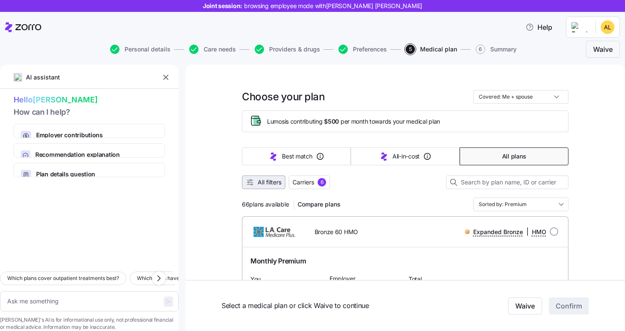
click at [268, 187] on button "All filters" at bounding box center [263, 183] width 43 height 14
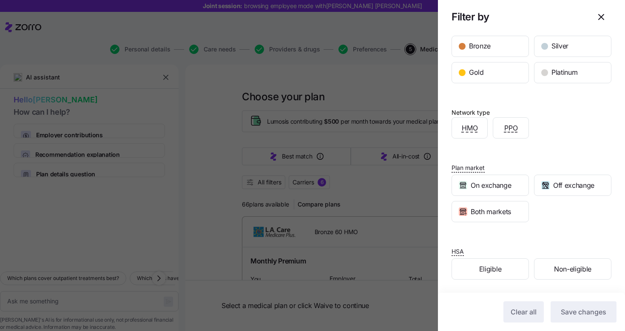
scroll to position [126, 0]
click at [596, 18] on icon "button" at bounding box center [601, 17] width 10 height 10
type textarea "x"
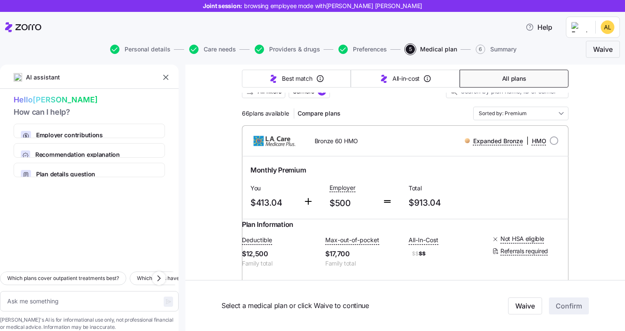
scroll to position [128, 0]
